Goal: Navigation & Orientation: Find specific page/section

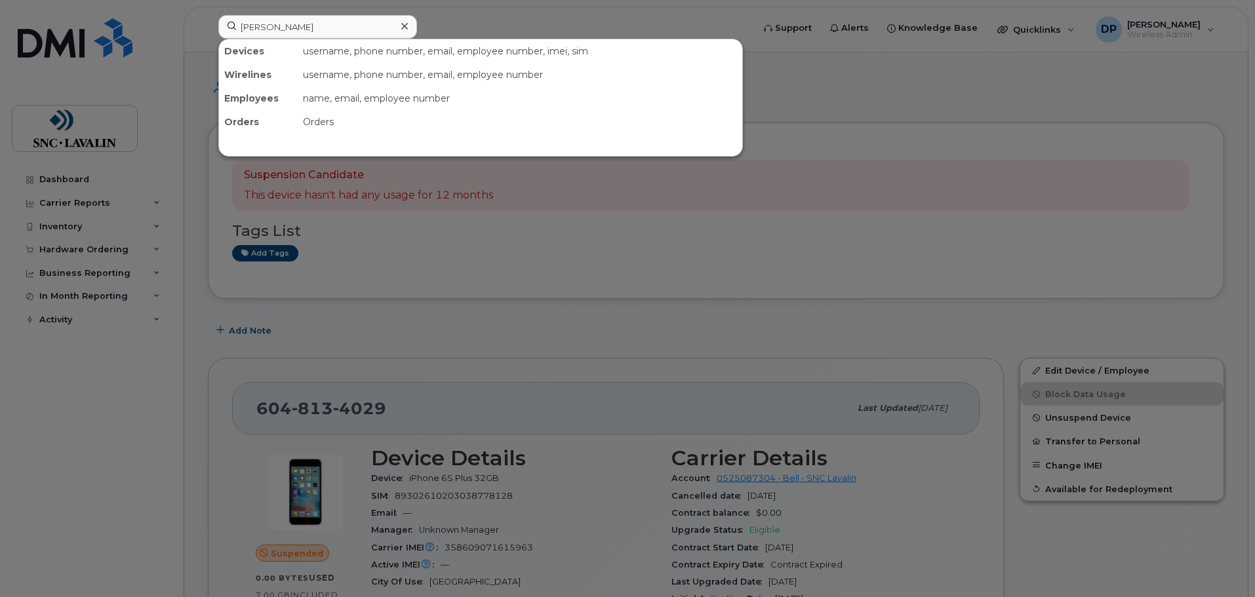
type input "[PERSON_NAME]"
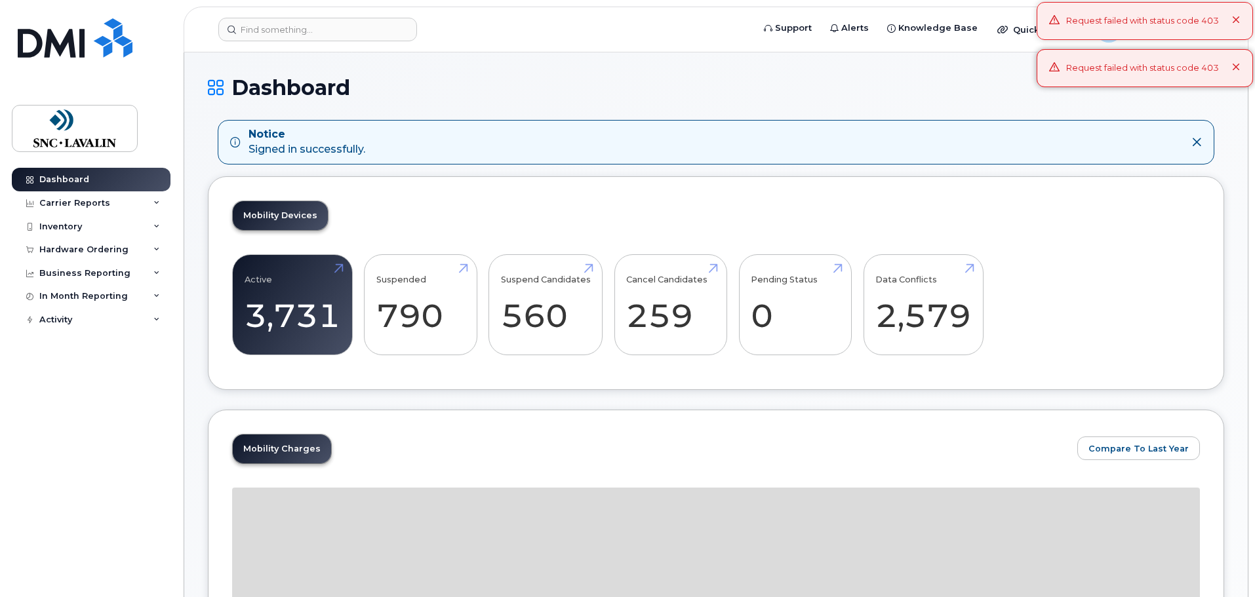
click at [1240, 17] on icon at bounding box center [1236, 20] width 9 height 9
click at [1238, 62] on button at bounding box center [1236, 68] width 9 height 13
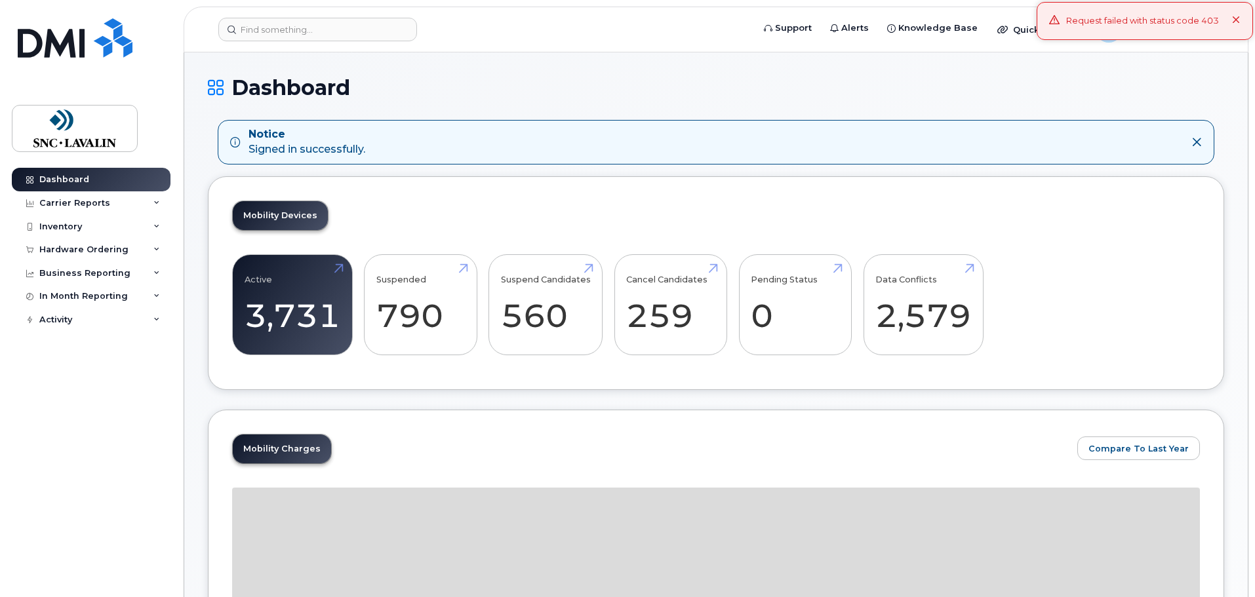
drag, startPoint x: 1235, startPoint y: 12, endPoint x: 1240, endPoint y: 18, distance: 7.5
click at [1236, 13] on div "Request failed with status code 403" at bounding box center [1144, 21] width 216 height 38
click at [1204, 30] on div "DP Dominick Piche Wireless Admin" at bounding box center [1154, 29] width 137 height 26
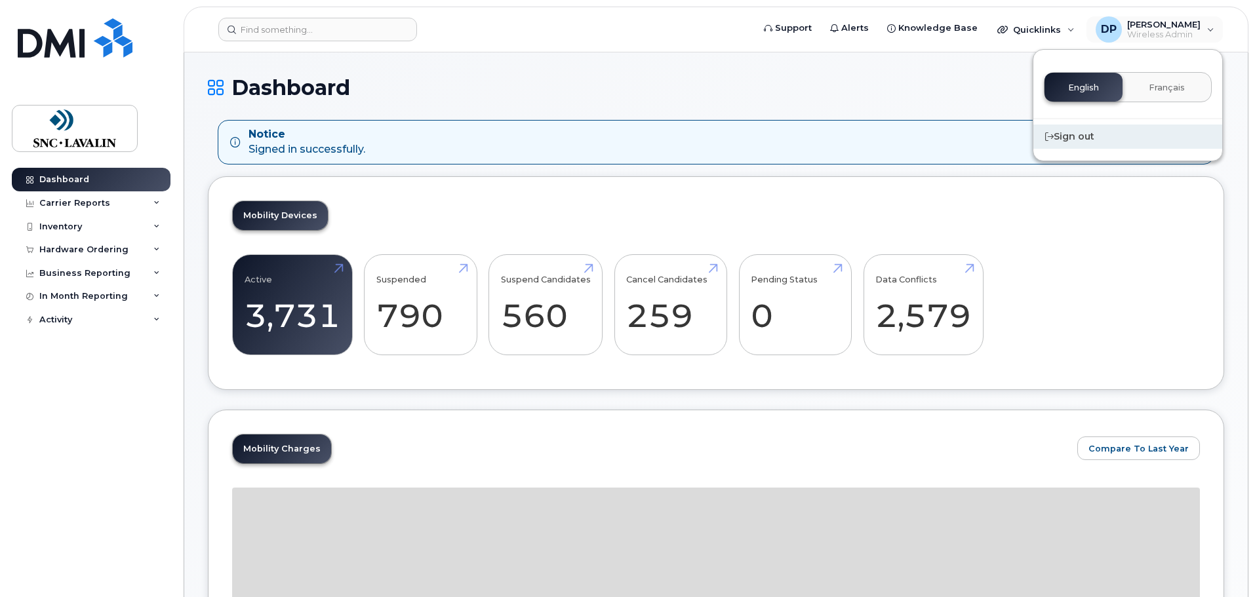
click at [1082, 138] on div "Sign out" at bounding box center [1127, 137] width 189 height 24
